Goal: Task Accomplishment & Management: Complete application form

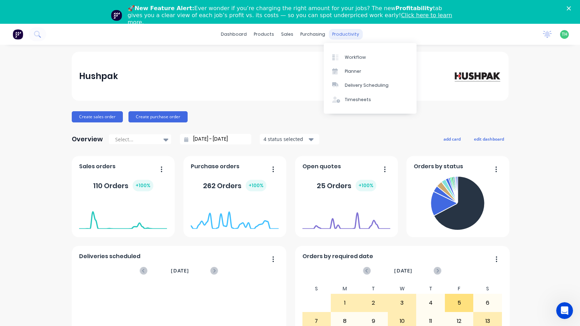
click at [343, 35] on div "productivity" at bounding box center [346, 34] width 34 height 11
click at [349, 103] on link "Timesheets" at bounding box center [370, 100] width 93 height 14
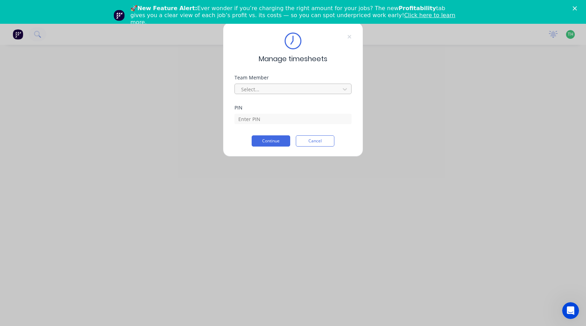
click at [289, 88] on div at bounding box center [288, 89] width 96 height 9
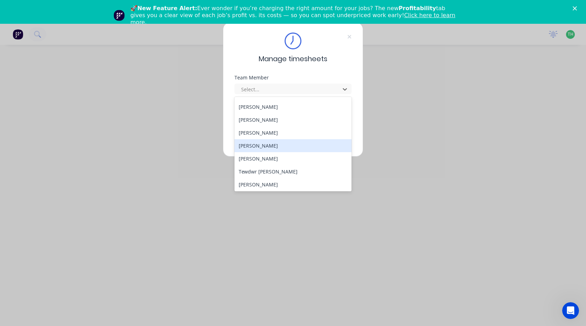
scroll to position [375, 0]
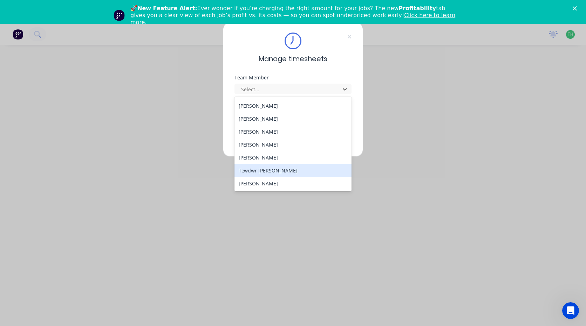
click at [288, 168] on div "Tewdwr [PERSON_NAME]" at bounding box center [292, 170] width 117 height 13
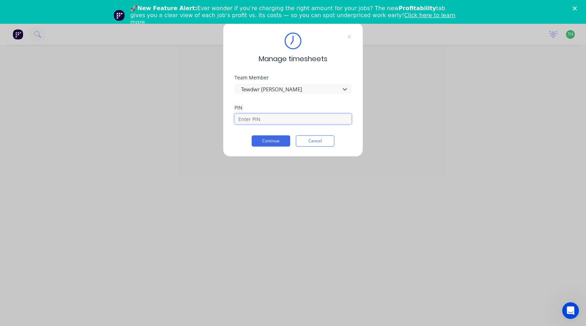
click at [257, 115] on input at bounding box center [292, 119] width 117 height 11
type input "2711"
click at [281, 140] on button "Continue" at bounding box center [271, 141] width 39 height 11
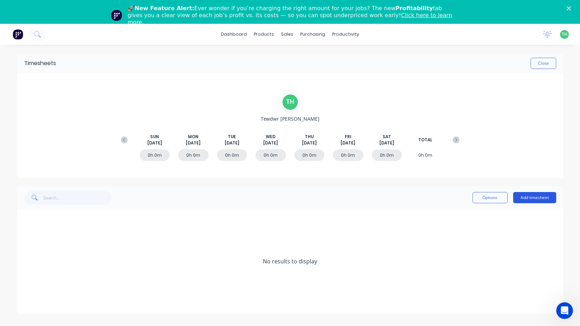
click at [541, 200] on button "Add timesheet" at bounding box center [535, 197] width 43 height 11
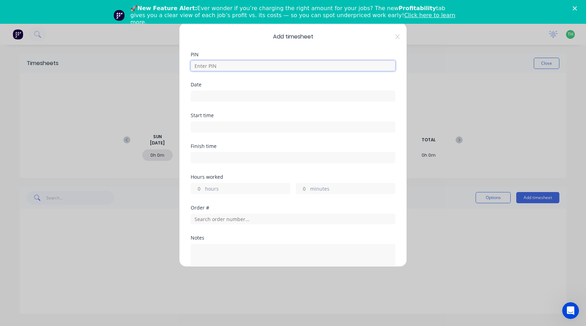
click at [254, 67] on input at bounding box center [293, 66] width 205 height 11
type input "2711"
click at [233, 105] on div "Date" at bounding box center [293, 97] width 205 height 31
click at [232, 100] on input at bounding box center [293, 96] width 204 height 11
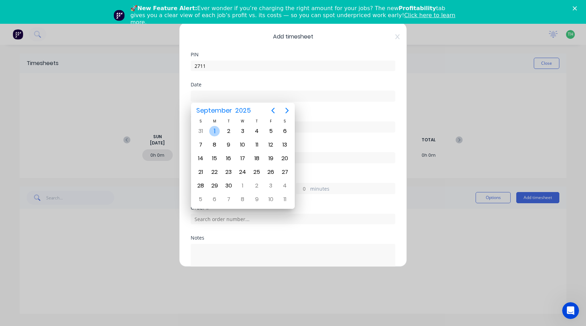
click at [214, 134] on div "1" at bounding box center [214, 131] width 11 height 11
type input "[DATE]"
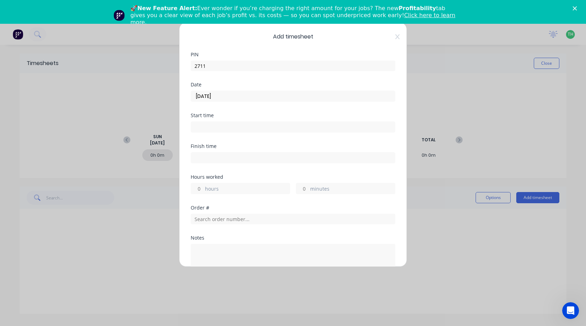
click at [213, 128] on input at bounding box center [293, 127] width 204 height 11
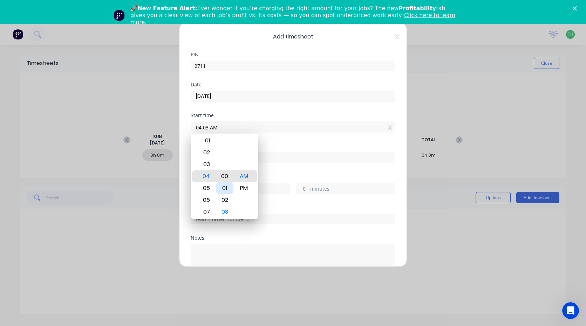
type input "04:00 AM"
click at [297, 171] on div "Finish time" at bounding box center [293, 159] width 205 height 31
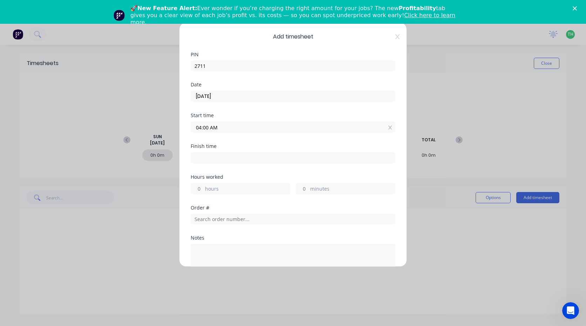
click at [233, 161] on input at bounding box center [293, 158] width 204 height 11
type input "05:59 AM"
type input "1"
type input "59"
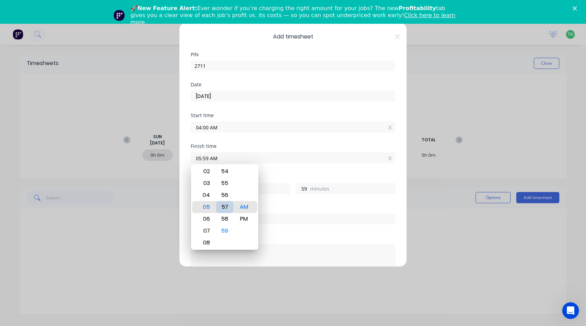
type input "05:57 AM"
type input "57"
type input "05:53 AM"
type input "53"
type input "05:51 AM"
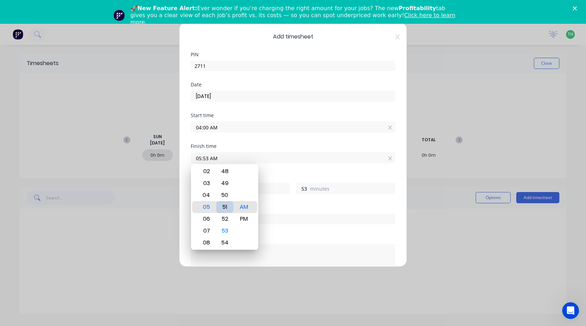
type input "51"
type input "05:47 AM"
type input "47"
type input "05:44 AM"
type input "44"
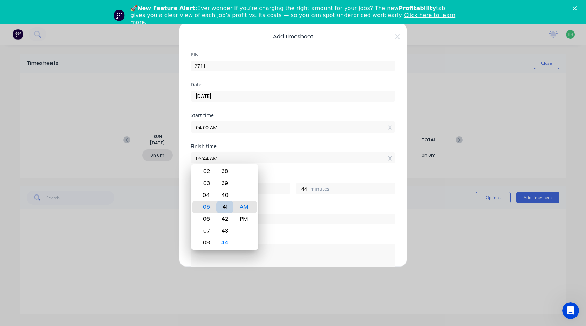
type input "05:41 AM"
type input "41"
type input "05:38 AM"
type input "38"
type input "05:35 AM"
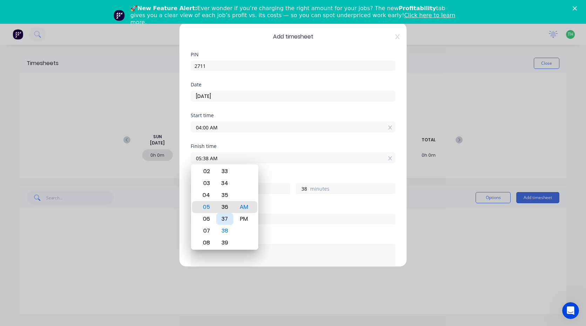
type input "35"
type input "05:32 AM"
type input "32"
type input "05:29 AM"
type input "29"
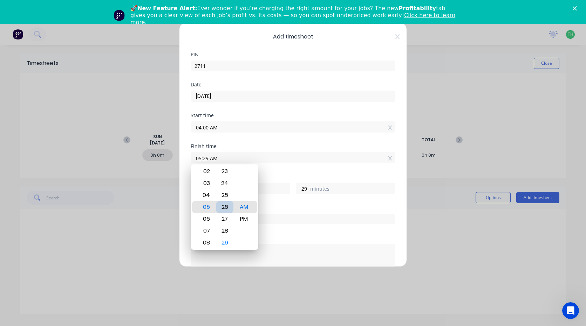
type input "05:26 AM"
type input "26"
type input "05:23 AM"
type input "23"
type input "05:20 AM"
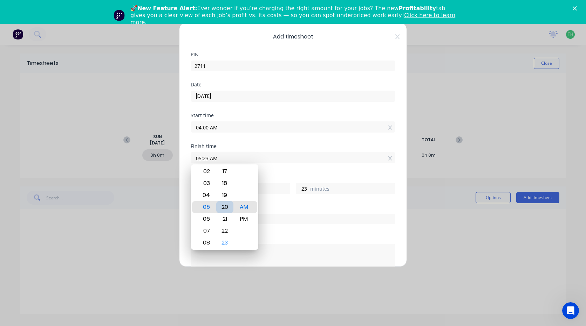
type input "20"
type input "05:17 AM"
type input "17"
type input "05:14 AM"
type input "14"
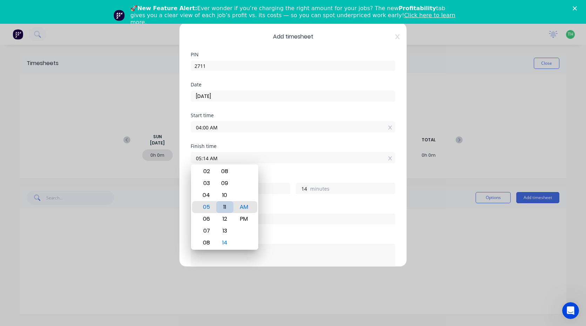
type input "05:11 AM"
type input "11"
type input "05:08 AM"
type input "8"
type input "05:05 AM"
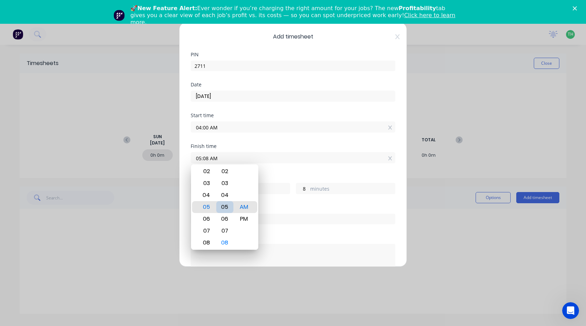
type input "5"
type input "05:00 AM"
type input "0"
click at [276, 169] on div "Finish time 05:00 AM" at bounding box center [293, 159] width 205 height 31
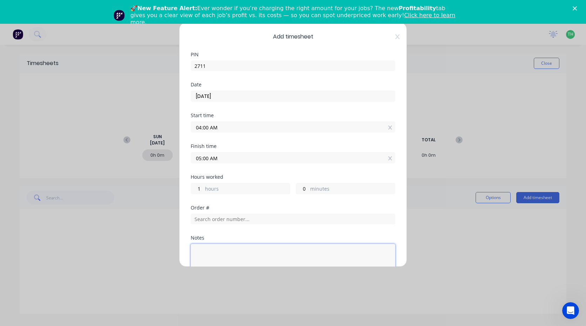
click at [249, 254] on textarea at bounding box center [293, 262] width 205 height 37
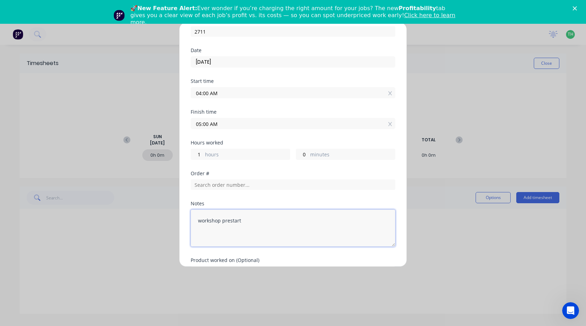
scroll to position [77, 0]
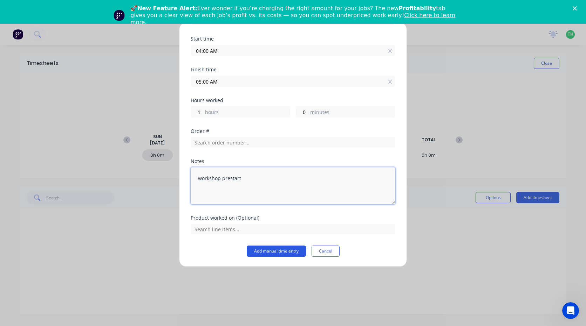
type textarea "workshop prestart"
click at [281, 253] on button "Add manual time entry" at bounding box center [276, 251] width 59 height 11
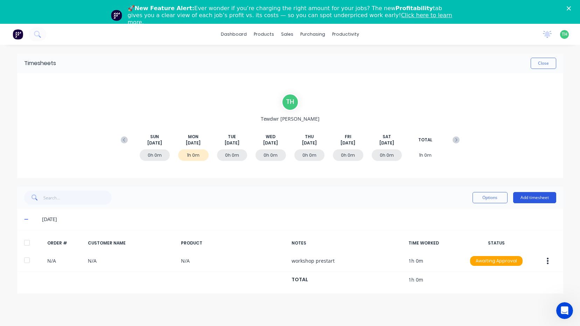
click at [542, 196] on button "Add timesheet" at bounding box center [535, 197] width 43 height 11
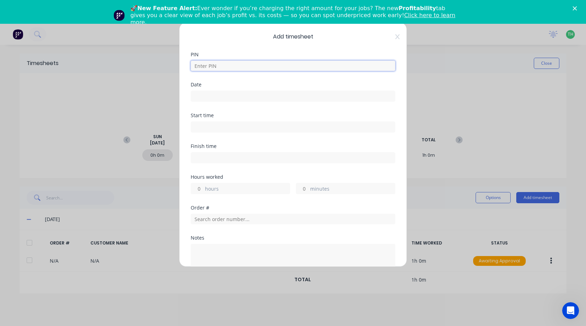
click at [205, 66] on input at bounding box center [293, 66] width 205 height 11
type input "2711"
type input "[DATE]"
type input "04:00 AM"
type input "05:00 AM"
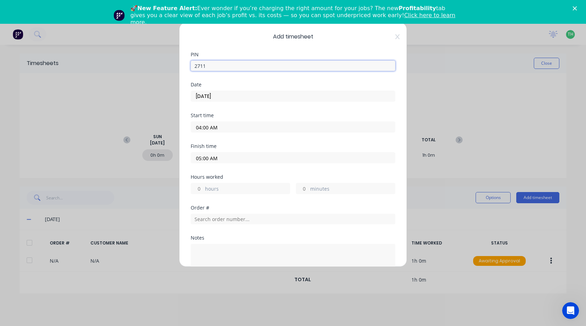
type input "1"
type input "0"
click at [226, 100] on input "[DATE]" at bounding box center [293, 96] width 204 height 11
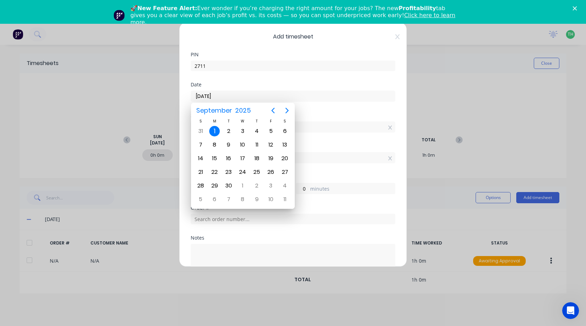
click at [213, 133] on div "1" at bounding box center [214, 131] width 11 height 11
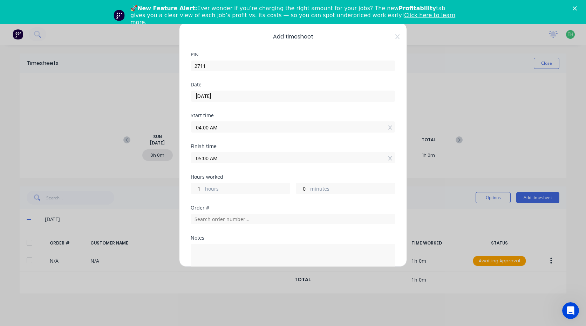
click at [222, 130] on input "04:00 AM" at bounding box center [293, 127] width 204 height 11
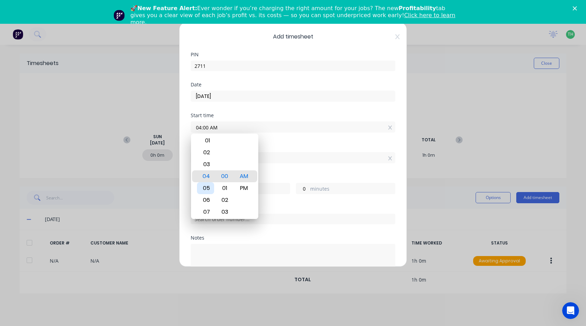
click at [208, 187] on div "05" at bounding box center [205, 189] width 17 height 12
type input "05:00 AM"
type input "0"
click at [285, 147] on div "Finish time" at bounding box center [293, 146] width 205 height 5
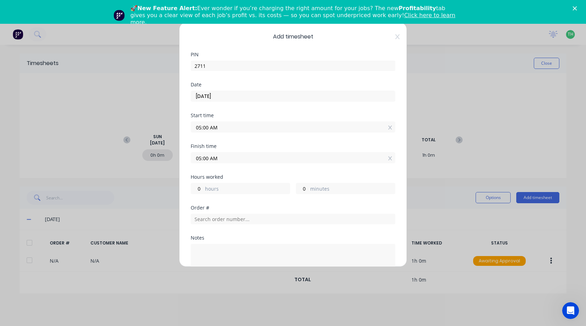
click at [202, 160] on input "05:00 AM" at bounding box center [293, 158] width 204 height 11
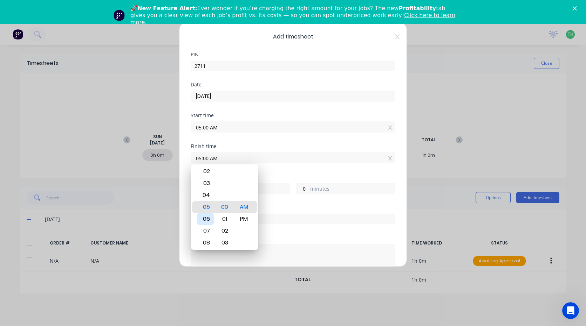
click at [205, 220] on div "06" at bounding box center [205, 219] width 17 height 12
type input "06:00 AM"
type input "1"
click at [265, 173] on div "Finish time 06:00 AM" at bounding box center [293, 159] width 205 height 31
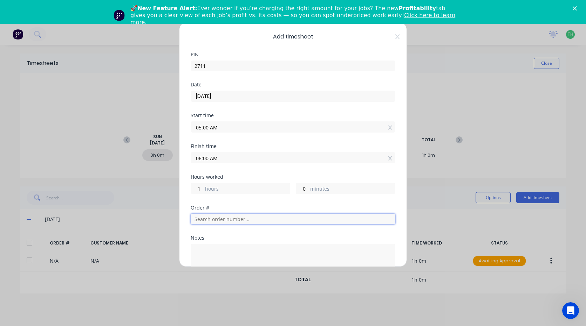
click at [230, 220] on input "text" at bounding box center [293, 219] width 205 height 11
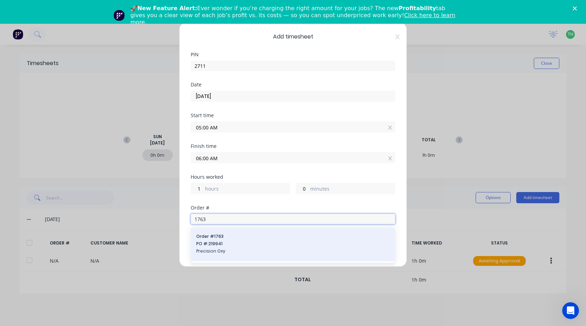
type input "1763"
click at [227, 248] on div "Order # 1763 PO #: 219941 Precision Oxy" at bounding box center [292, 245] width 193 height 22
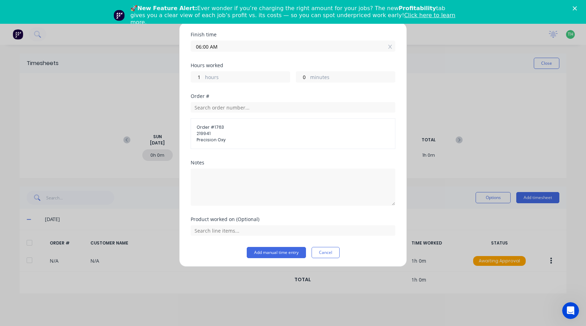
scroll to position [113, 0]
click at [238, 232] on input "text" at bounding box center [293, 229] width 205 height 11
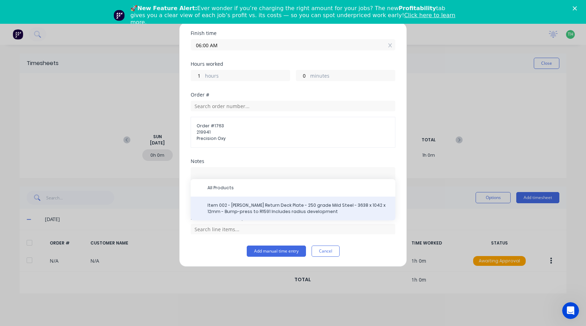
click at [242, 209] on span "Item 002 - [PERSON_NAME] Return Deck Plate - 250 grade Mild Steel - 3638 x 1042…" at bounding box center [298, 208] width 182 height 13
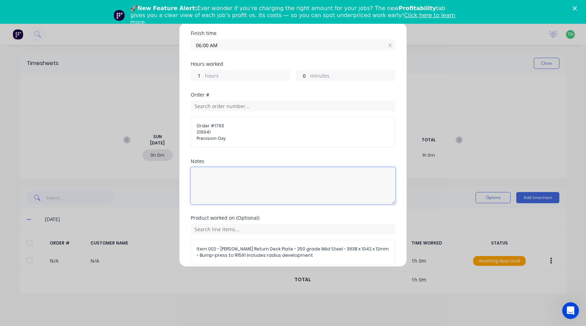
click at [230, 188] on textarea at bounding box center [293, 185] width 205 height 37
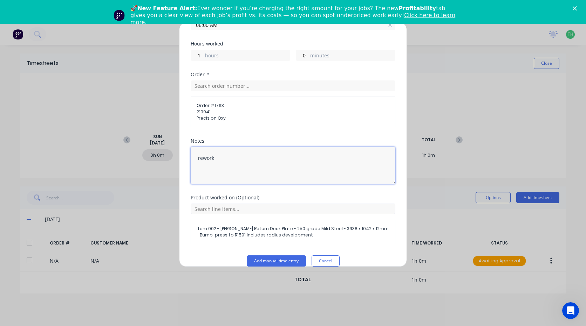
scroll to position [143, 0]
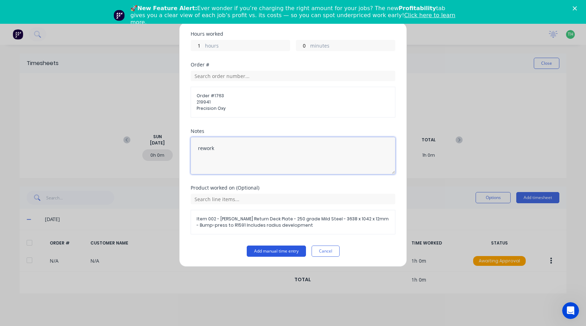
type textarea "rework"
click at [286, 253] on button "Add manual time entry" at bounding box center [276, 251] width 59 height 11
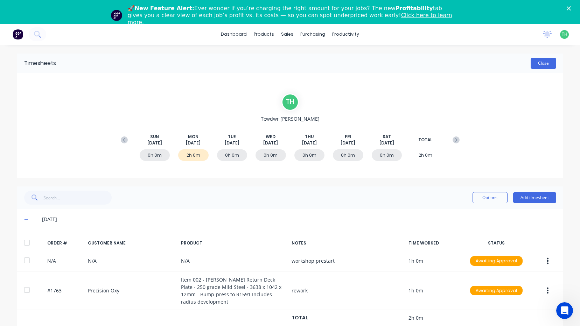
click at [548, 63] on button "Close" at bounding box center [544, 63] width 26 height 11
